Goal: Navigation & Orientation: Find specific page/section

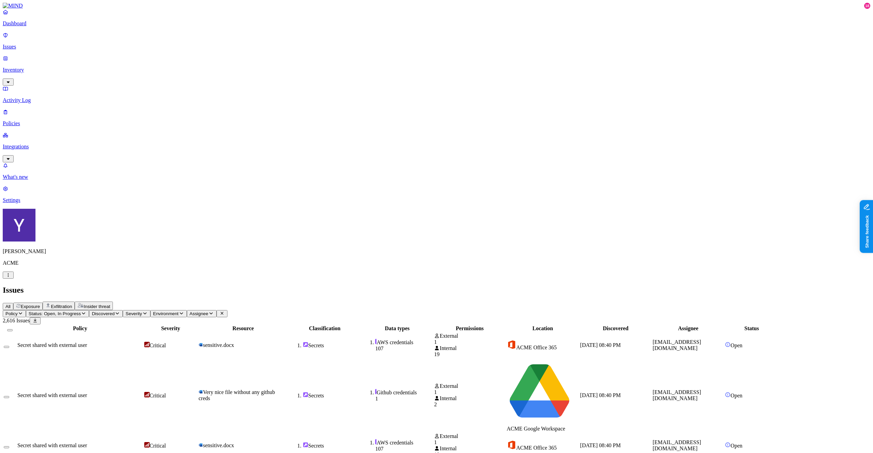
click at [760, 286] on div "Issues" at bounding box center [437, 290] width 868 height 9
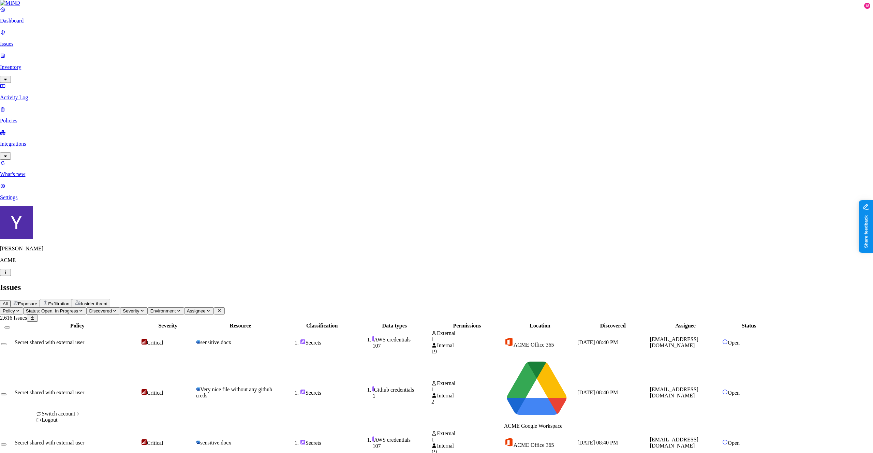
click at [72, 417] on div "Switch account" at bounding box center [58, 414] width 45 height 6
click at [69, 423] on div "Logout" at bounding box center [58, 420] width 45 height 6
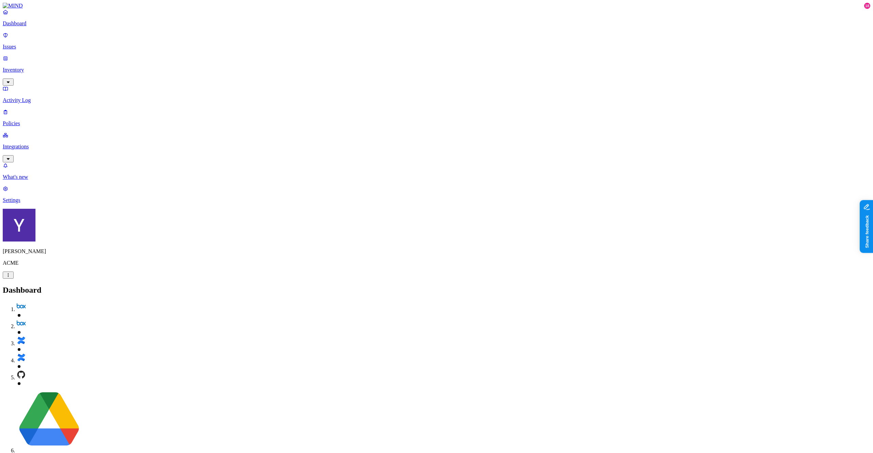
click at [47, 144] on p "Integrations" at bounding box center [437, 147] width 868 height 6
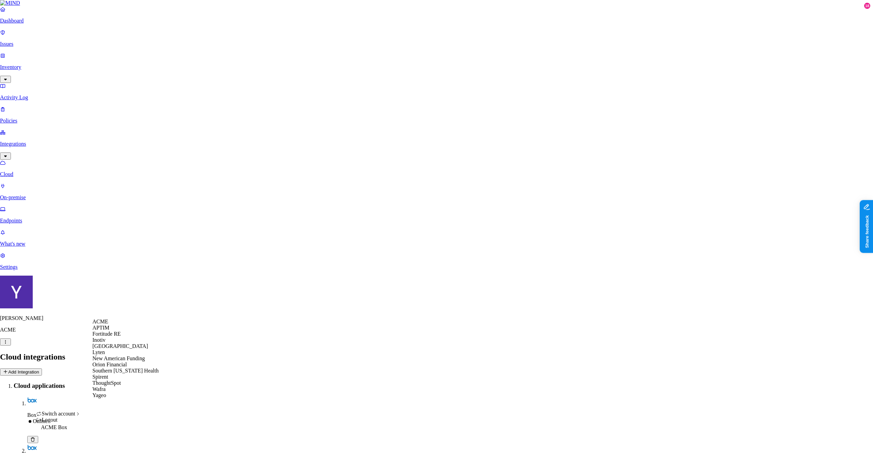
scroll to position [31, 0]
click at [123, 361] on span "New American Funding" at bounding box center [118, 359] width 53 height 6
